Goal: Task Accomplishment & Management: Manage account settings

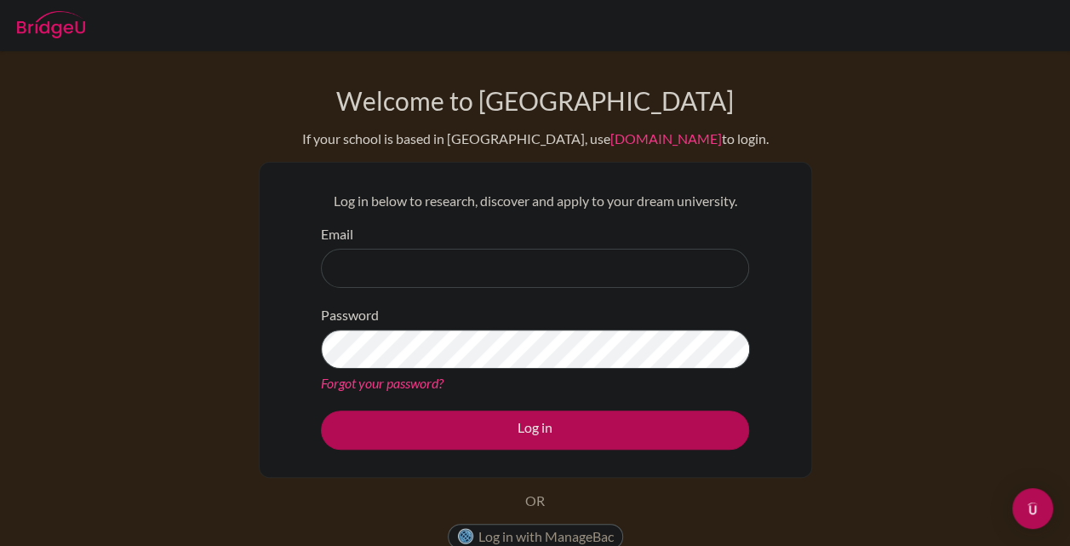
click at [708, 229] on div "Email" at bounding box center [535, 256] width 428 height 64
click at [419, 264] on input "Email" at bounding box center [535, 268] width 428 height 39
type input "[EMAIL_ADDRESS][DOMAIN_NAME]"
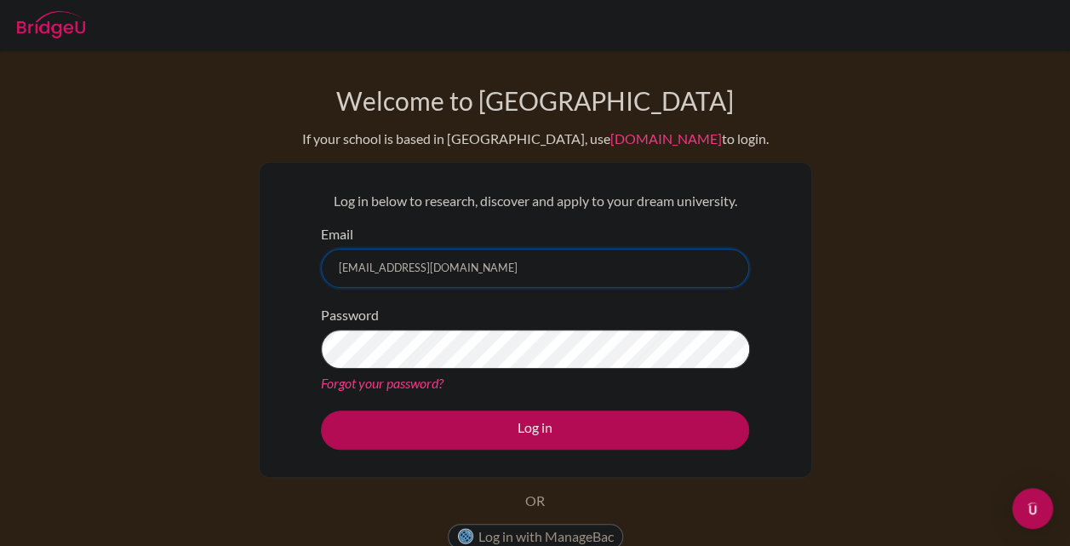
drag, startPoint x: 518, startPoint y: 259, endPoint x: 267, endPoint y: 246, distance: 250.7
click at [267, 246] on div "Log in below to research, discover and apply to your dream university. Email am…" at bounding box center [536, 320] width 554 height 316
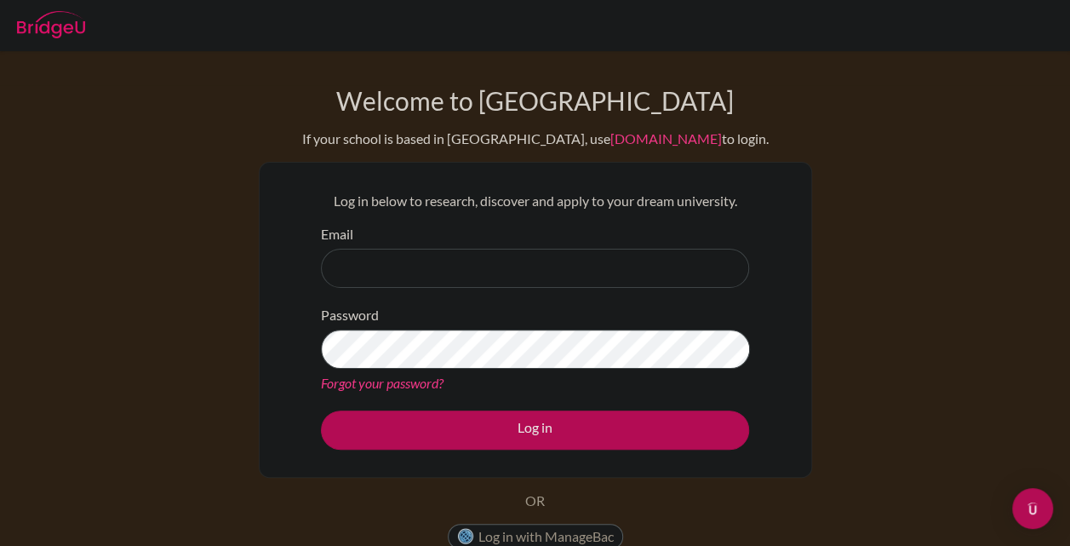
click at [267, 246] on div "Log in below to research, discover and apply to your dream university. Email Pa…" at bounding box center [536, 320] width 554 height 316
click at [397, 262] on input "Email" at bounding box center [535, 268] width 428 height 39
click at [374, 234] on div "Email" at bounding box center [535, 256] width 428 height 64
click at [491, 277] on input "Email" at bounding box center [535, 268] width 428 height 39
type input "[EMAIL_ADDRESS][DOMAIN_NAME]"
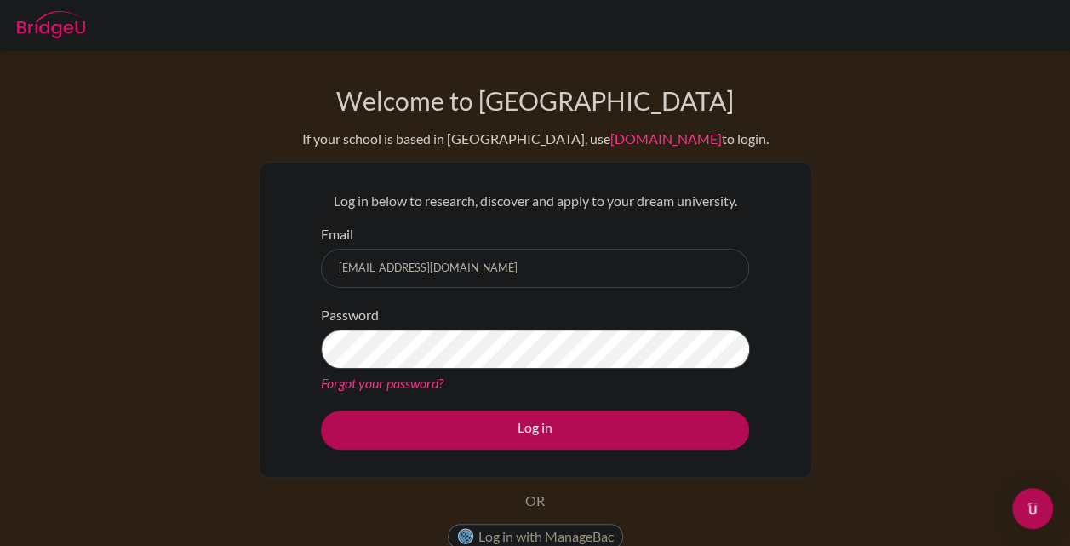
click at [388, 387] on link "Forgot your password?" at bounding box center [382, 383] width 123 height 16
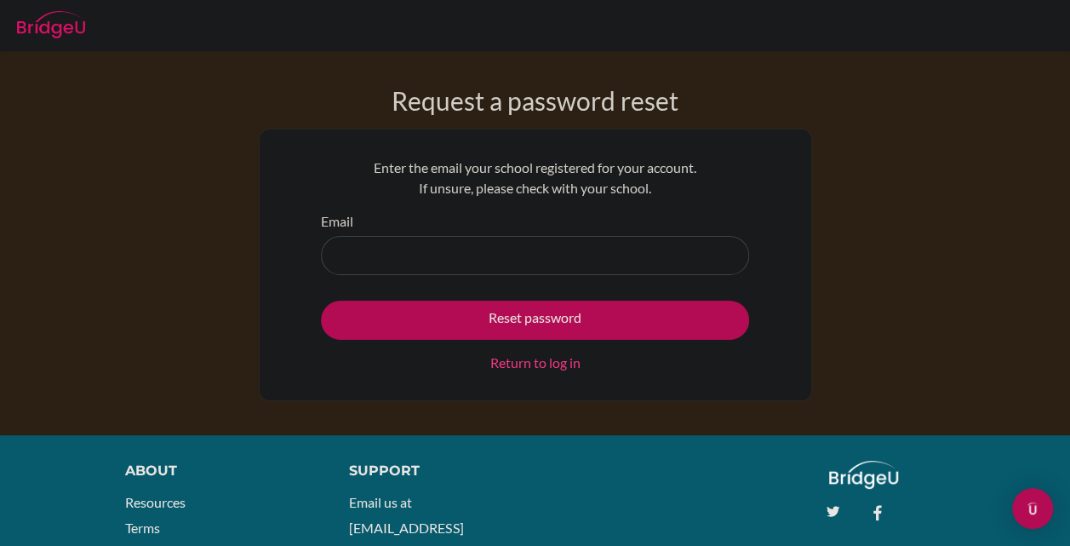
drag, startPoint x: 0, startPoint y: 0, endPoint x: 435, endPoint y: 261, distance: 507.2
click at [435, 261] on input "Email" at bounding box center [535, 255] width 428 height 39
type input "[EMAIL_ADDRESS][DOMAIN_NAME]"
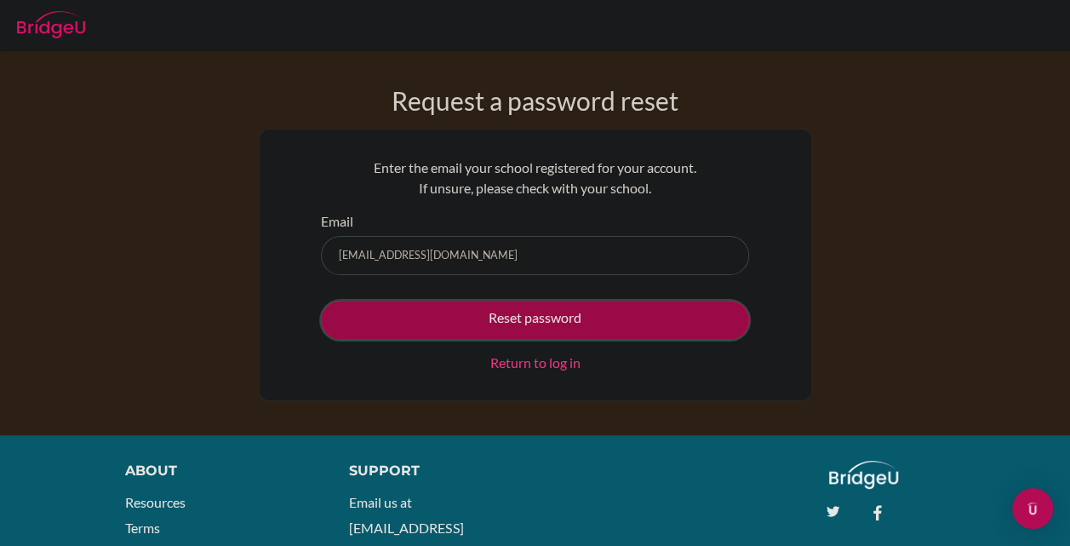
click at [508, 328] on button "Reset password" at bounding box center [535, 320] width 428 height 39
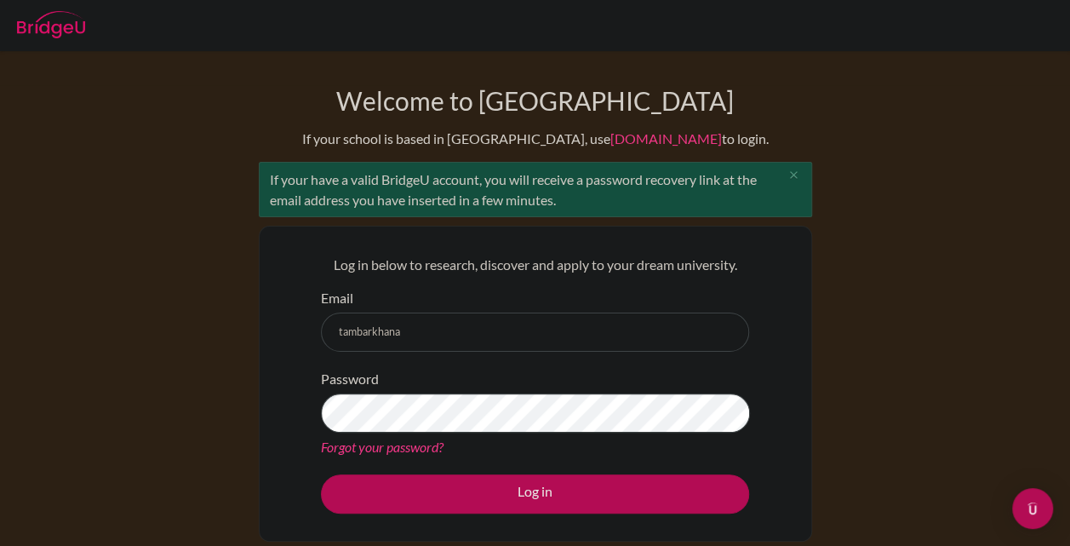
type input "[EMAIL_ADDRESS][DOMAIN_NAME]"
click at [321, 474] on button "Log in" at bounding box center [535, 493] width 428 height 39
